Goal: Task Accomplishment & Management: Manage account settings

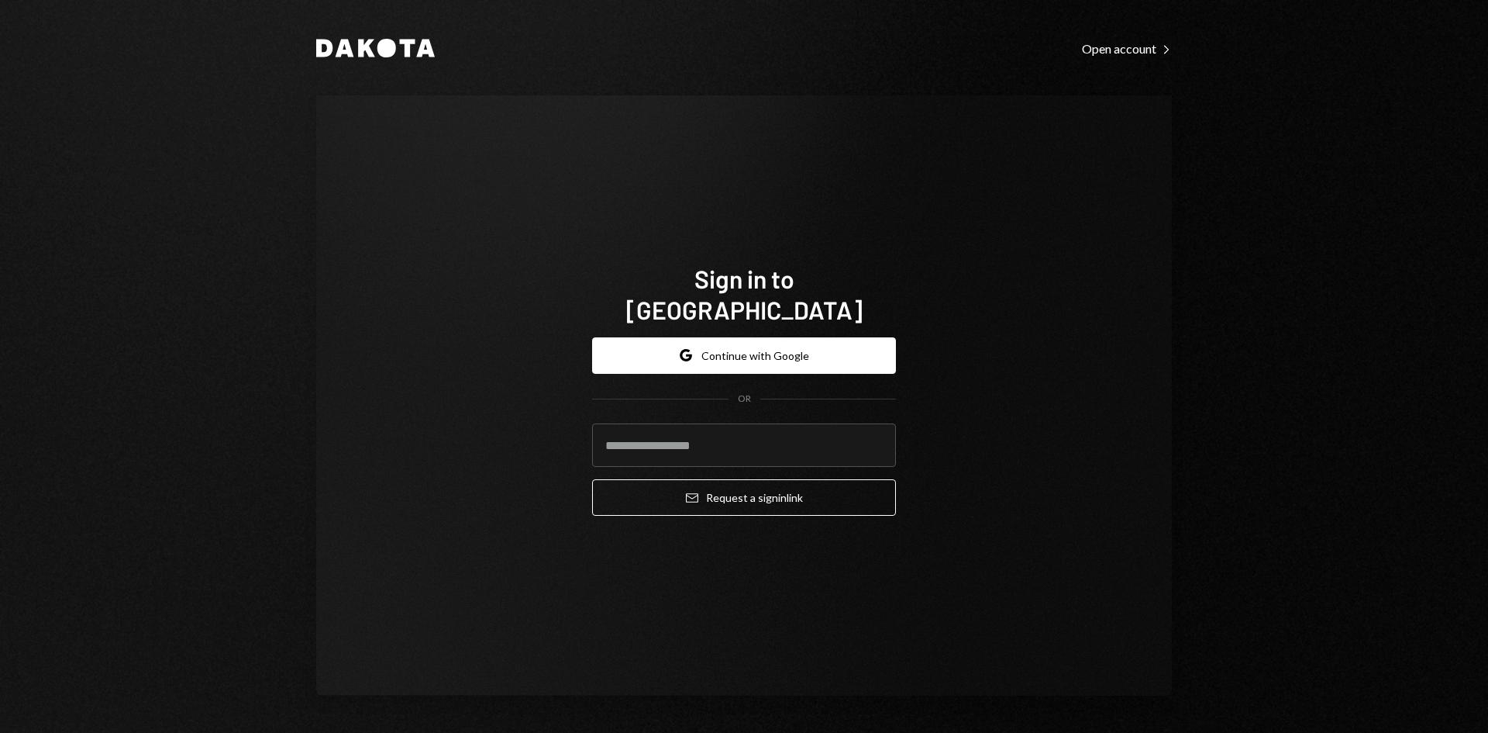
click at [0, 732] on com-1password-button at bounding box center [0, 733] width 0 height 0
click at [711, 436] on input "email" at bounding box center [744, 444] width 304 height 43
type input "**********"
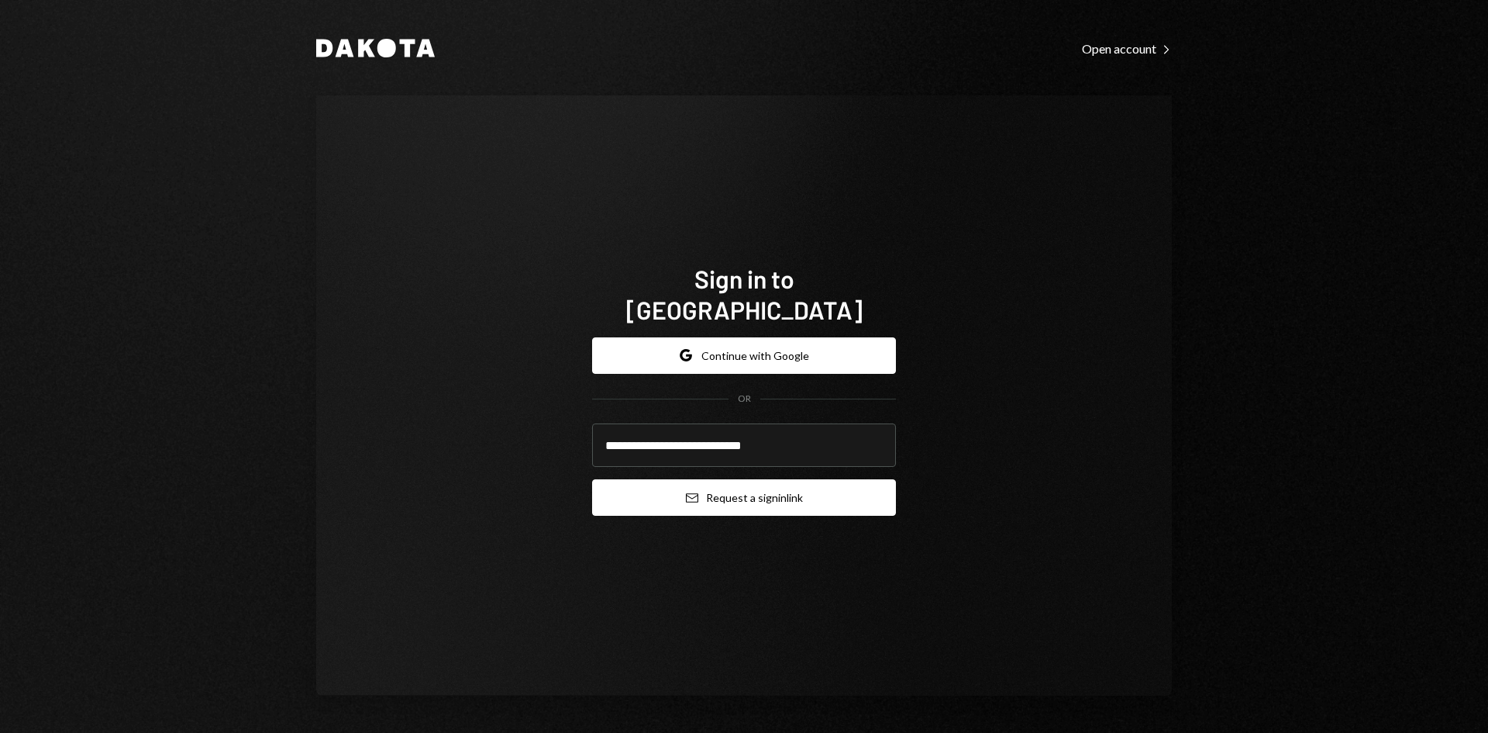
click at [735, 489] on button "Email Request a sign in link" at bounding box center [744, 497] width 304 height 36
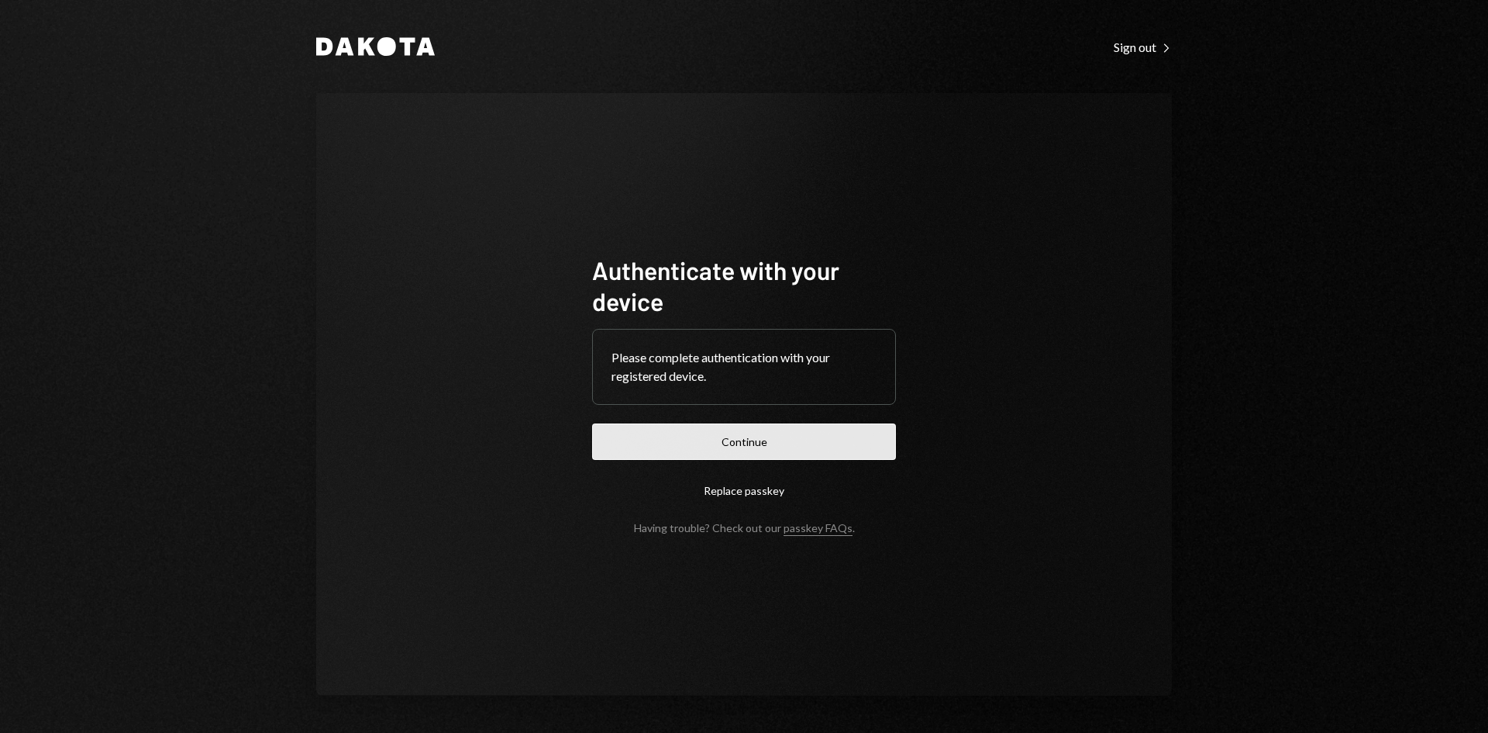
click at [764, 441] on button "Continue" at bounding box center [744, 441] width 304 height 36
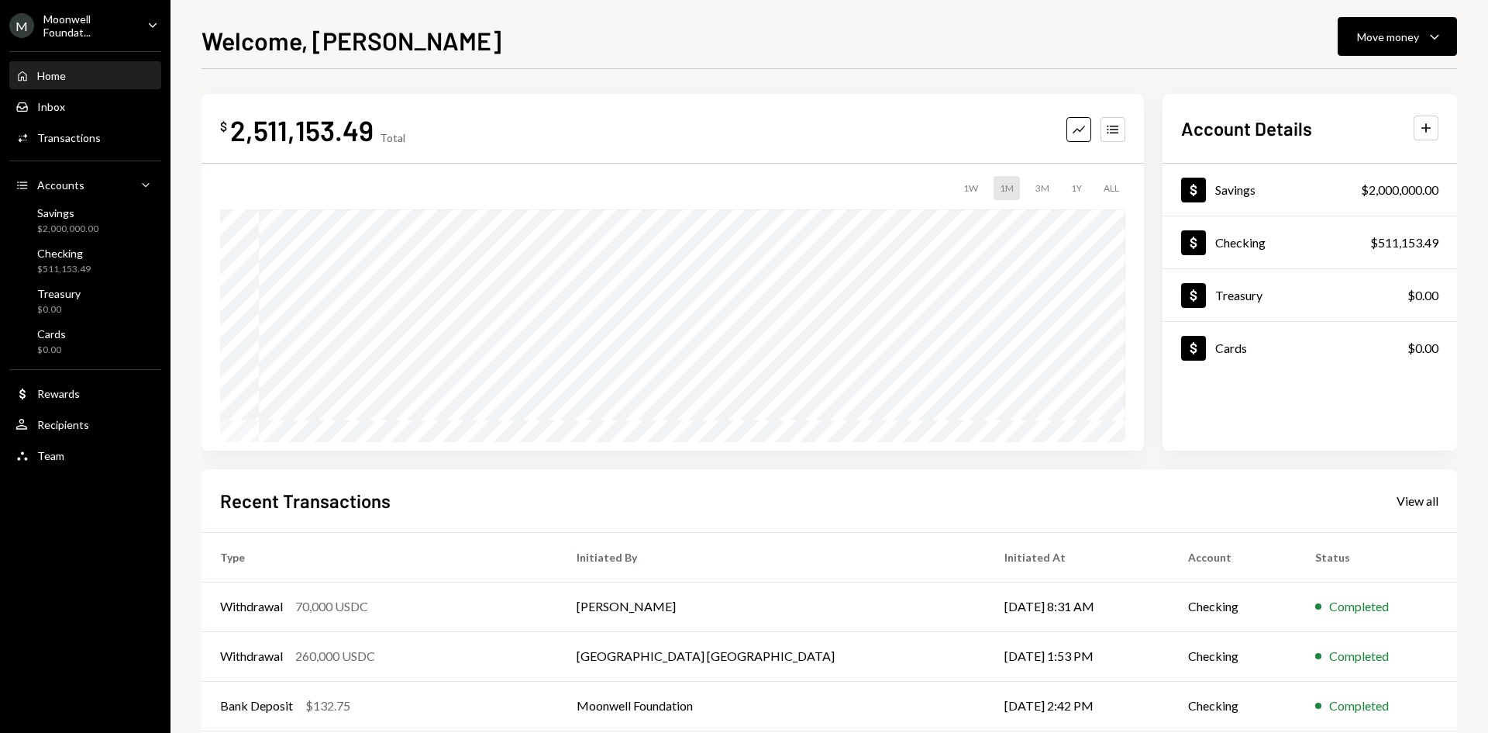
click at [157, 26] on icon "Caret Down" at bounding box center [152, 24] width 17 height 17
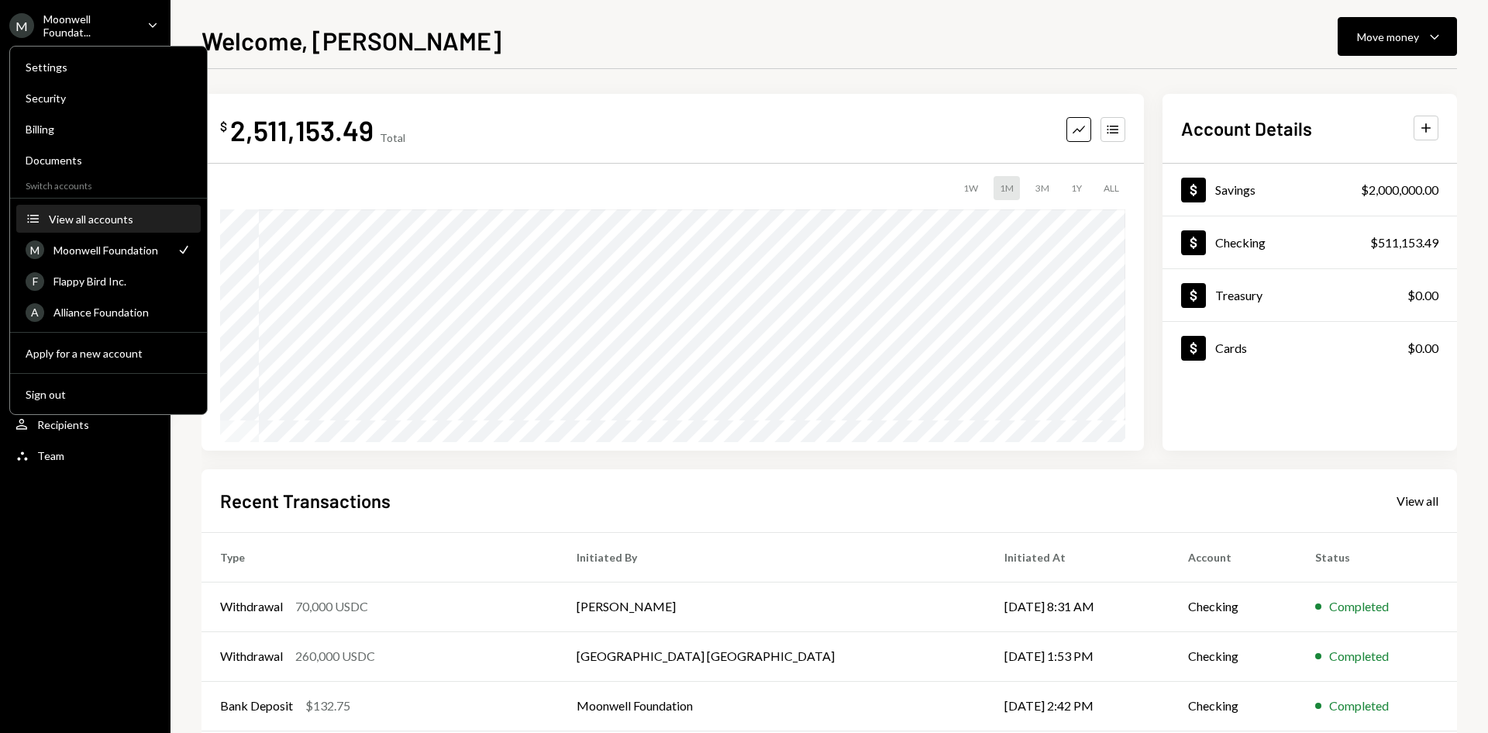
click at [100, 222] on div "View all accounts" at bounding box center [120, 218] width 143 height 13
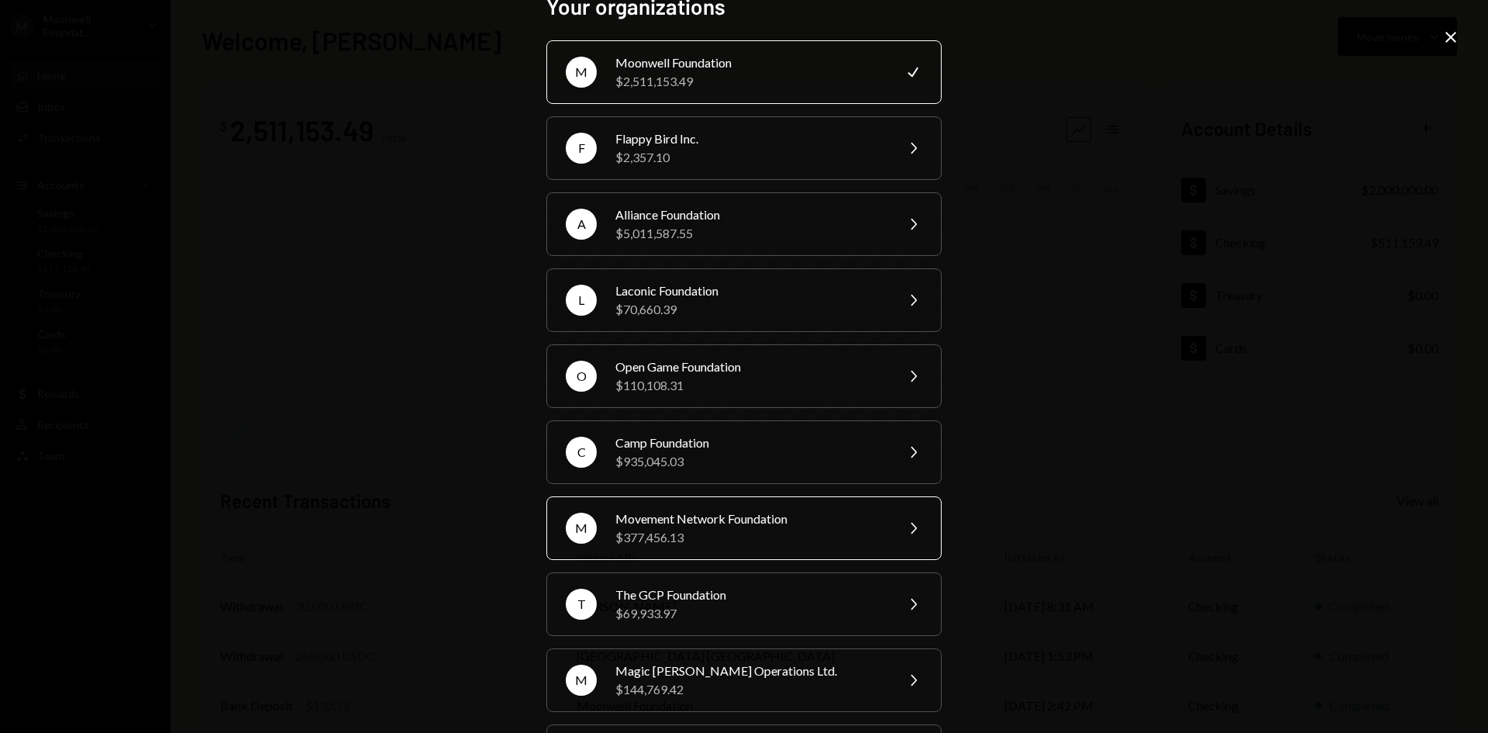
scroll to position [25, 0]
click at [774, 302] on div "$70,660.39" at bounding box center [750, 310] width 270 height 19
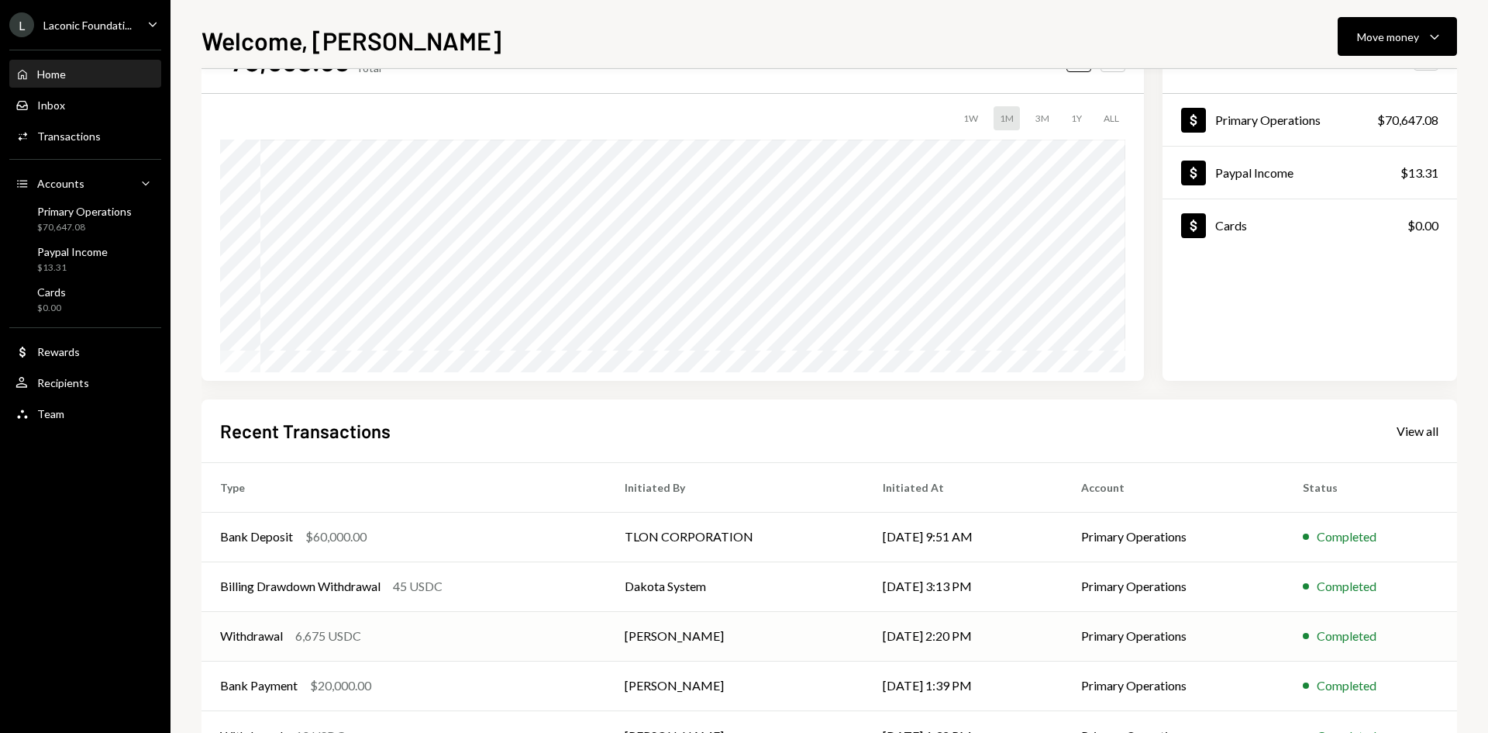
scroll to position [128, 0]
